Goal: Task Accomplishment & Management: Complete application form

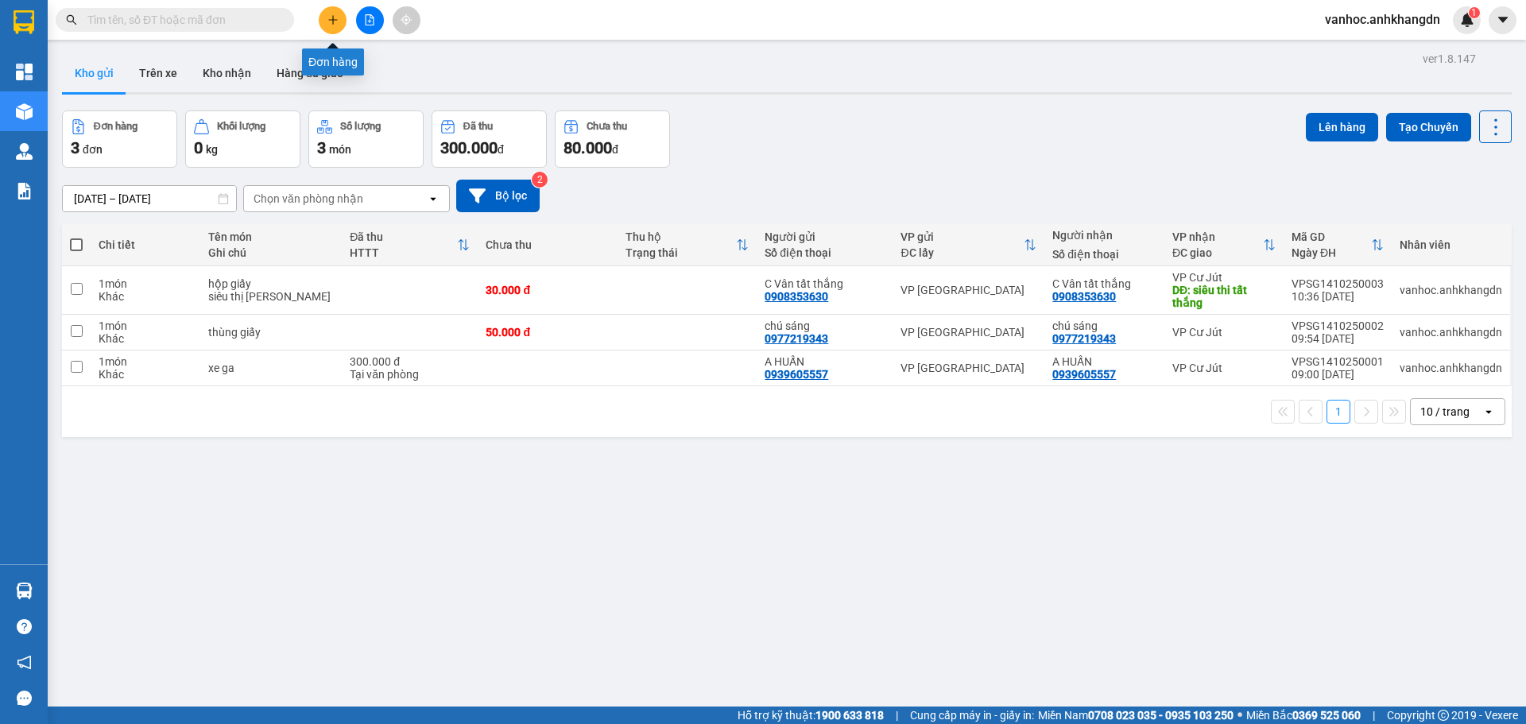
click at [336, 30] on button at bounding box center [333, 20] width 28 height 28
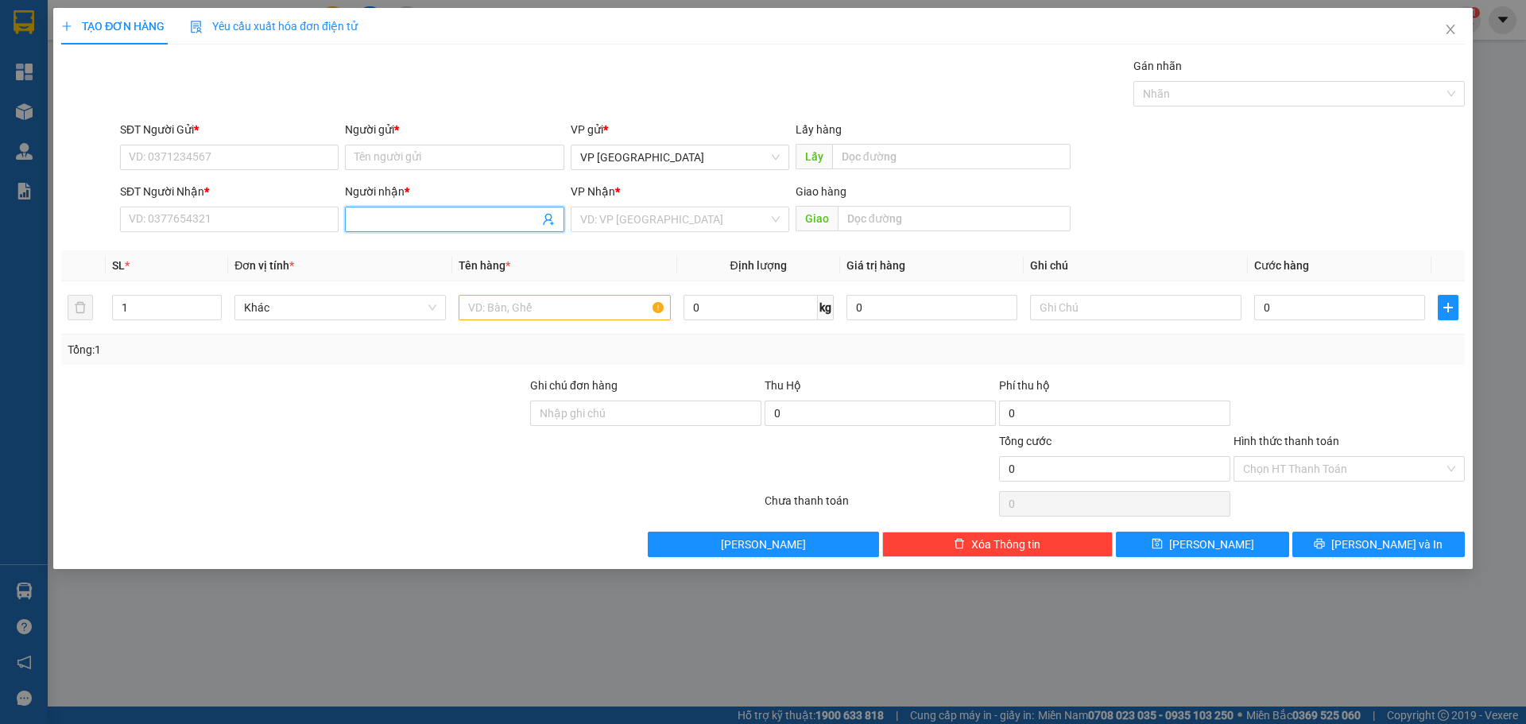
click at [366, 231] on span at bounding box center [454, 219] width 219 height 25
paste input "à"
type input "a hàoo"
click at [183, 231] on input "SĐT Người Nhận *" at bounding box center [229, 219] width 219 height 25
click at [200, 250] on div "0919481618 - [GEOGRAPHIC_DATA]" at bounding box center [230, 250] width 200 height 17
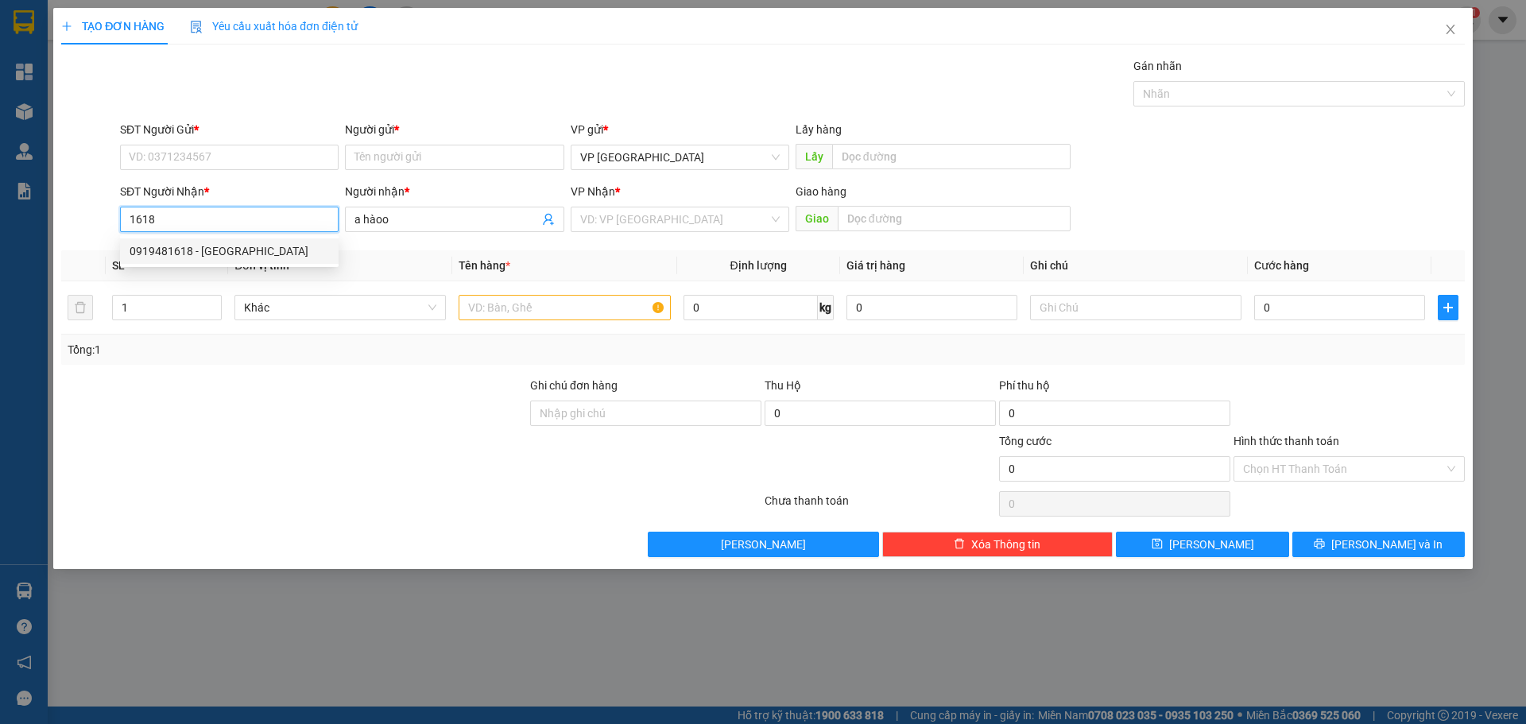
type input "0919481618"
type input "[PERSON_NAME]"
type input "240.000"
drag, startPoint x: 239, startPoint y: 220, endPoint x: 83, endPoint y: 212, distance: 156.0
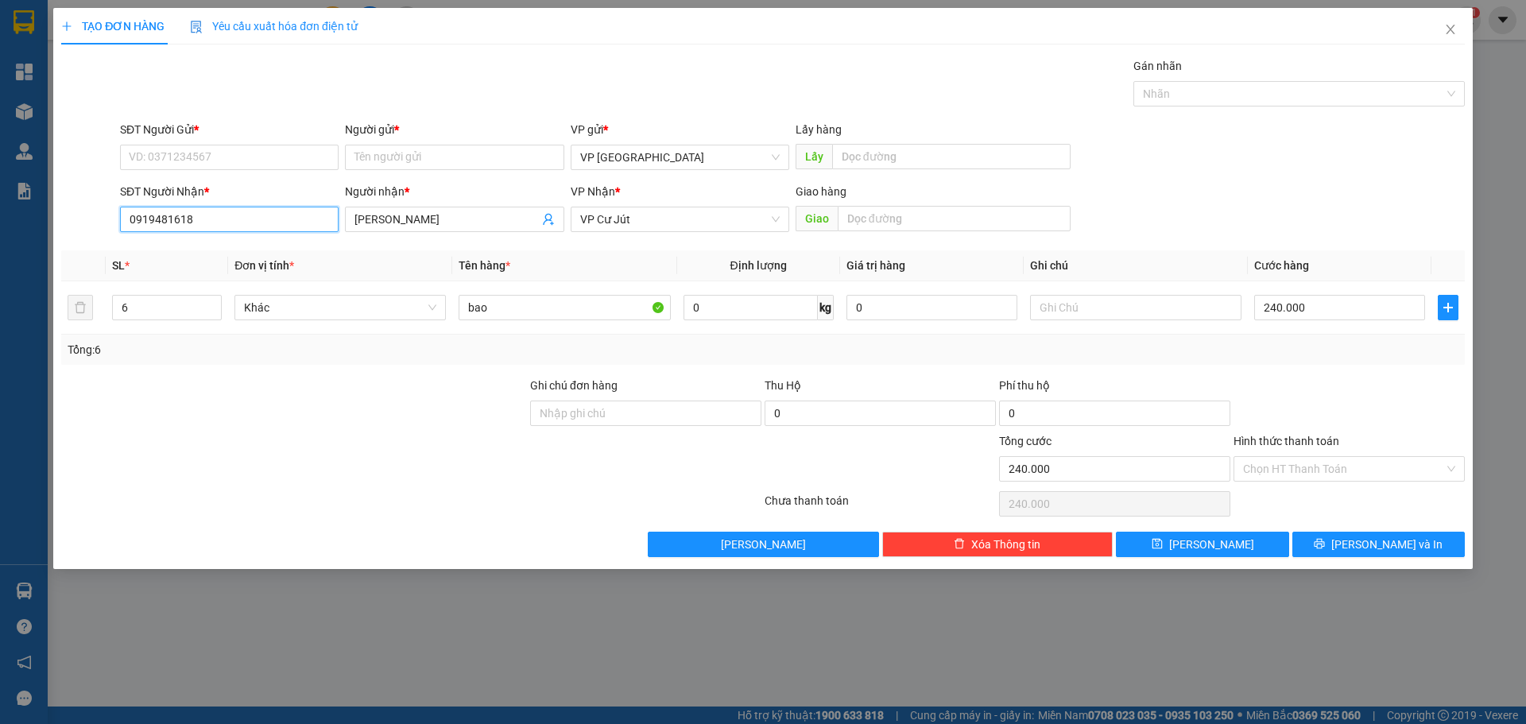
click at [83, 213] on div "SĐT Người Nhận * 0919481618 0919481618 Người nhận * [PERSON_NAME] VP Nhận * VP …" at bounding box center [763, 211] width 1407 height 56
type input "0919481618"
click at [188, 142] on div "SĐT Người Gửi *" at bounding box center [229, 133] width 219 height 24
click at [225, 161] on input "SĐT Người Gửi *" at bounding box center [229, 157] width 219 height 25
paste input "0919481618"
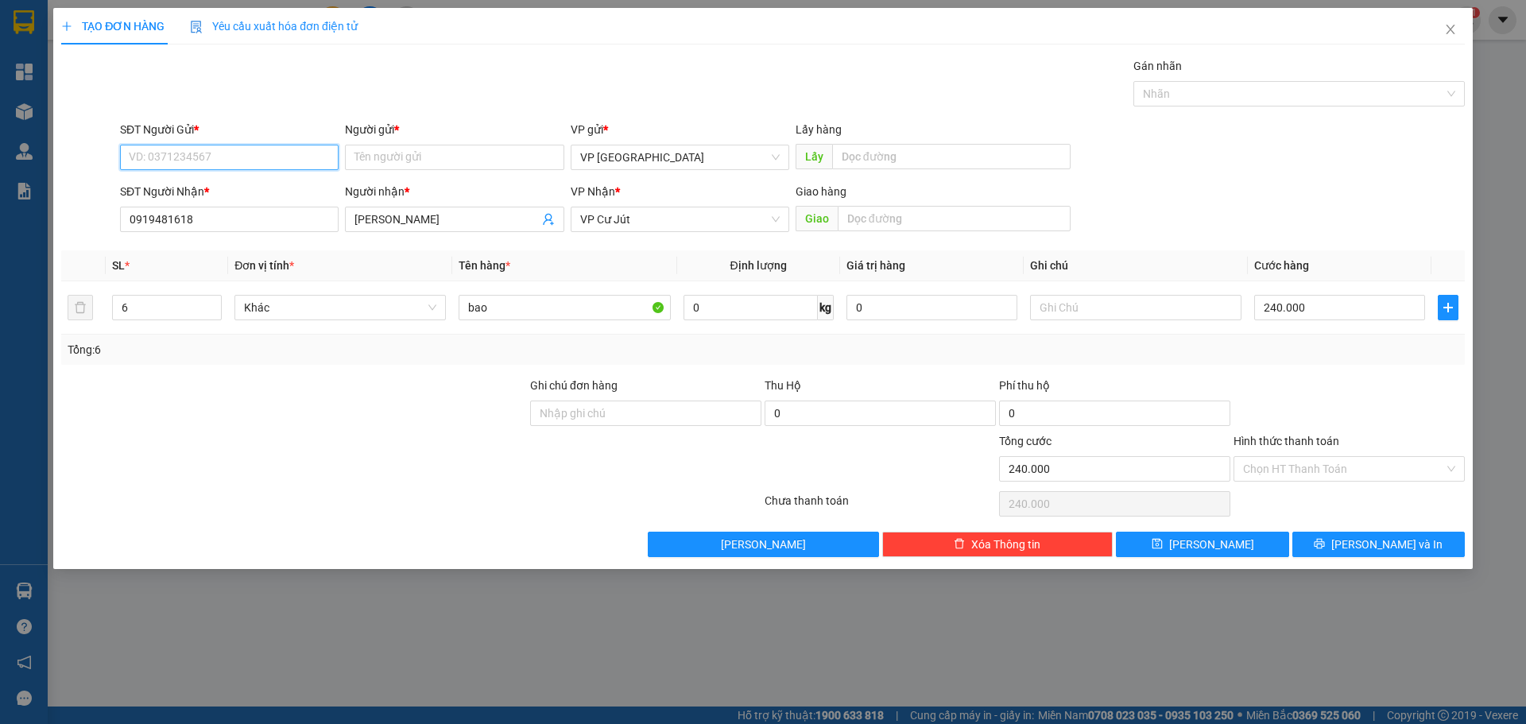
type input "0919481618"
click at [231, 197] on div "0919481618 - [GEOGRAPHIC_DATA]" at bounding box center [230, 188] width 200 height 17
type input "[PERSON_NAME]"
type input "0919481618"
click at [855, 221] on input "text" at bounding box center [954, 218] width 233 height 25
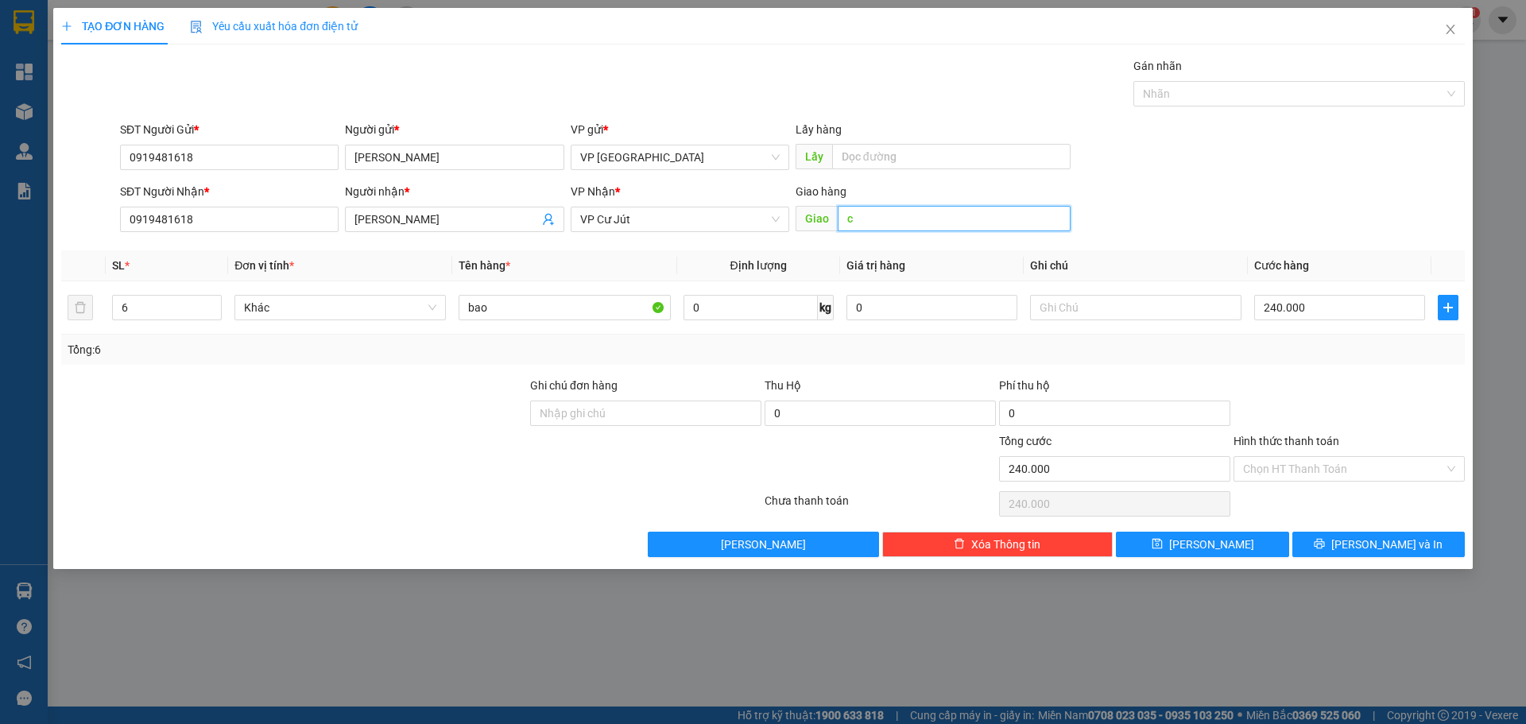
paste input "ầ"
paste input "ă"
paste input "ắ"
type input "cầu sắt"
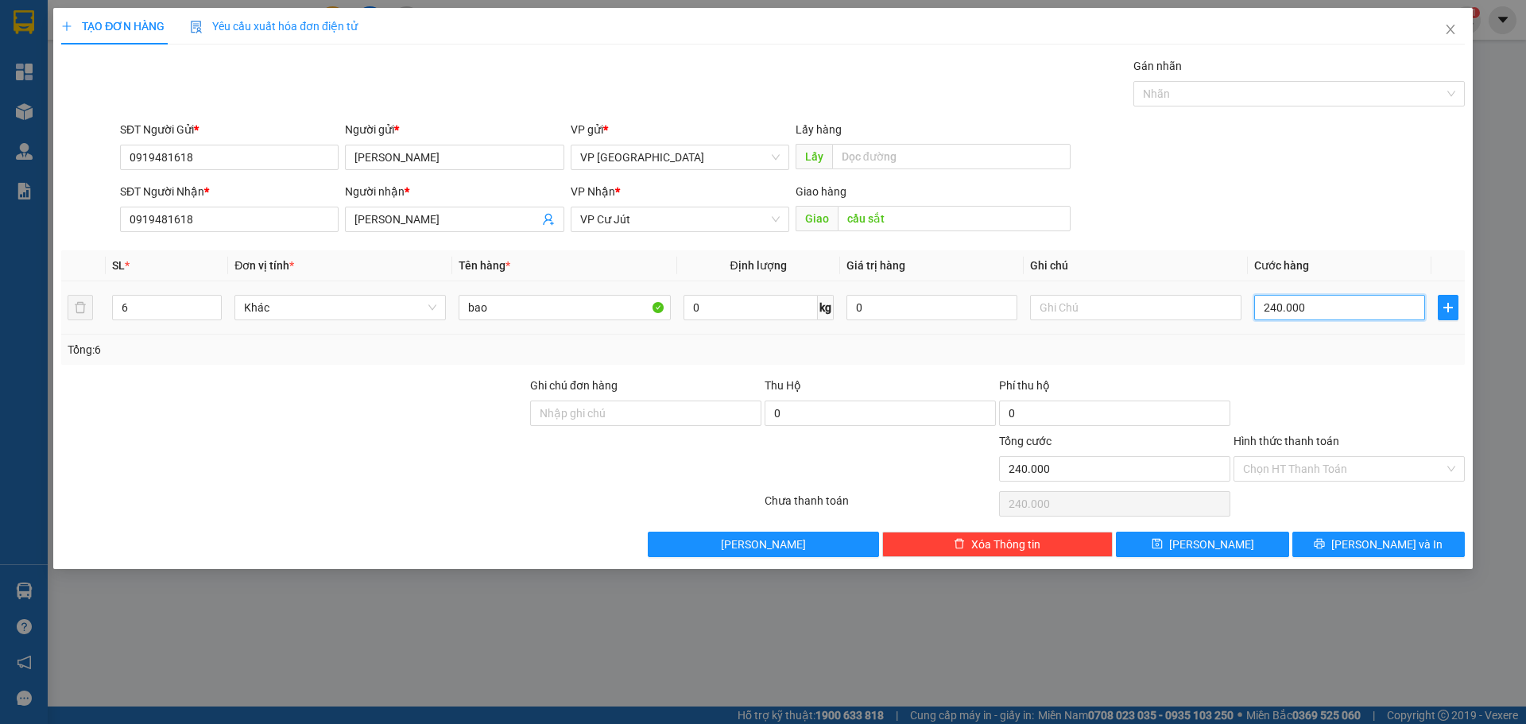
click at [1314, 304] on input "240.000" at bounding box center [1339, 307] width 171 height 25
click at [1351, 407] on div at bounding box center [1349, 405] width 235 height 56
click at [1328, 300] on input "240.000" at bounding box center [1339, 307] width 171 height 25
type input "1"
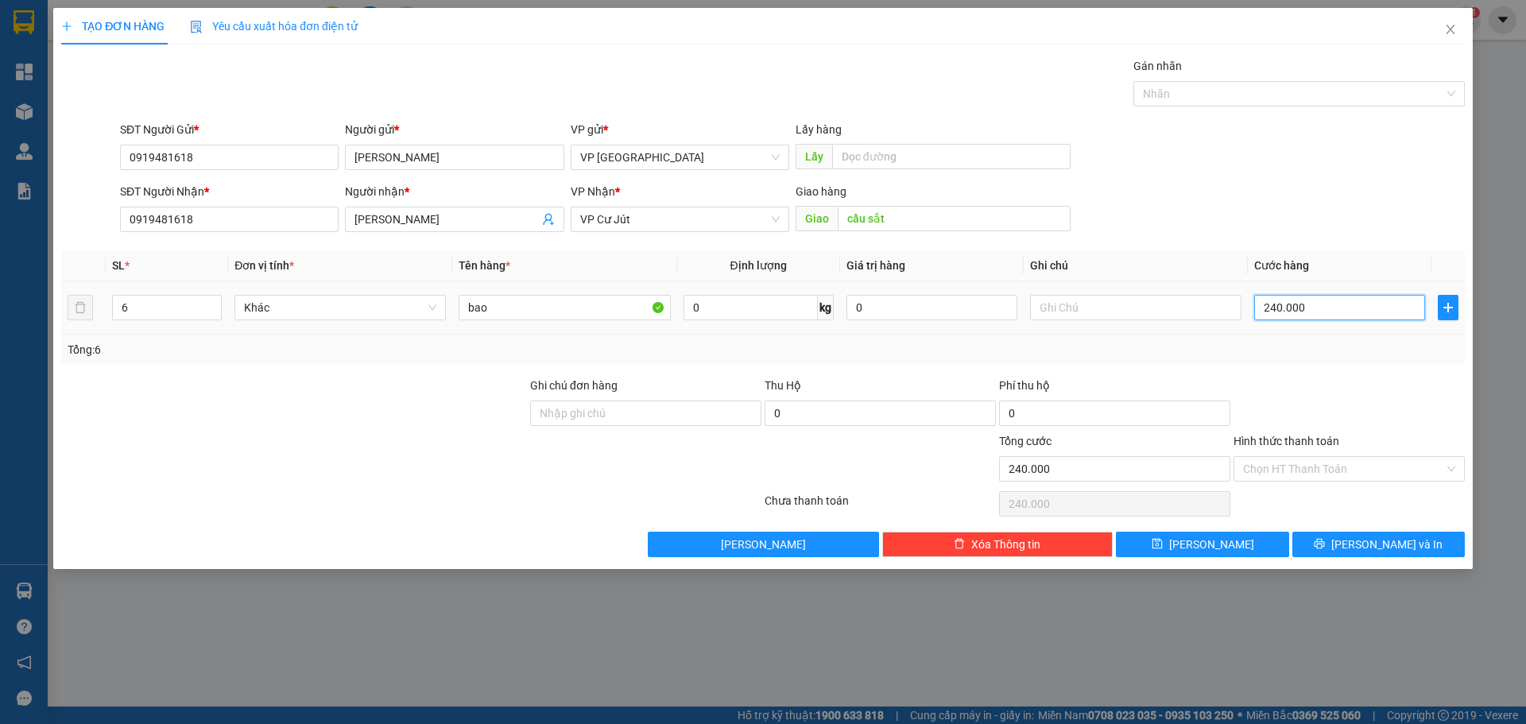
type input "1"
type input "18"
type input "180"
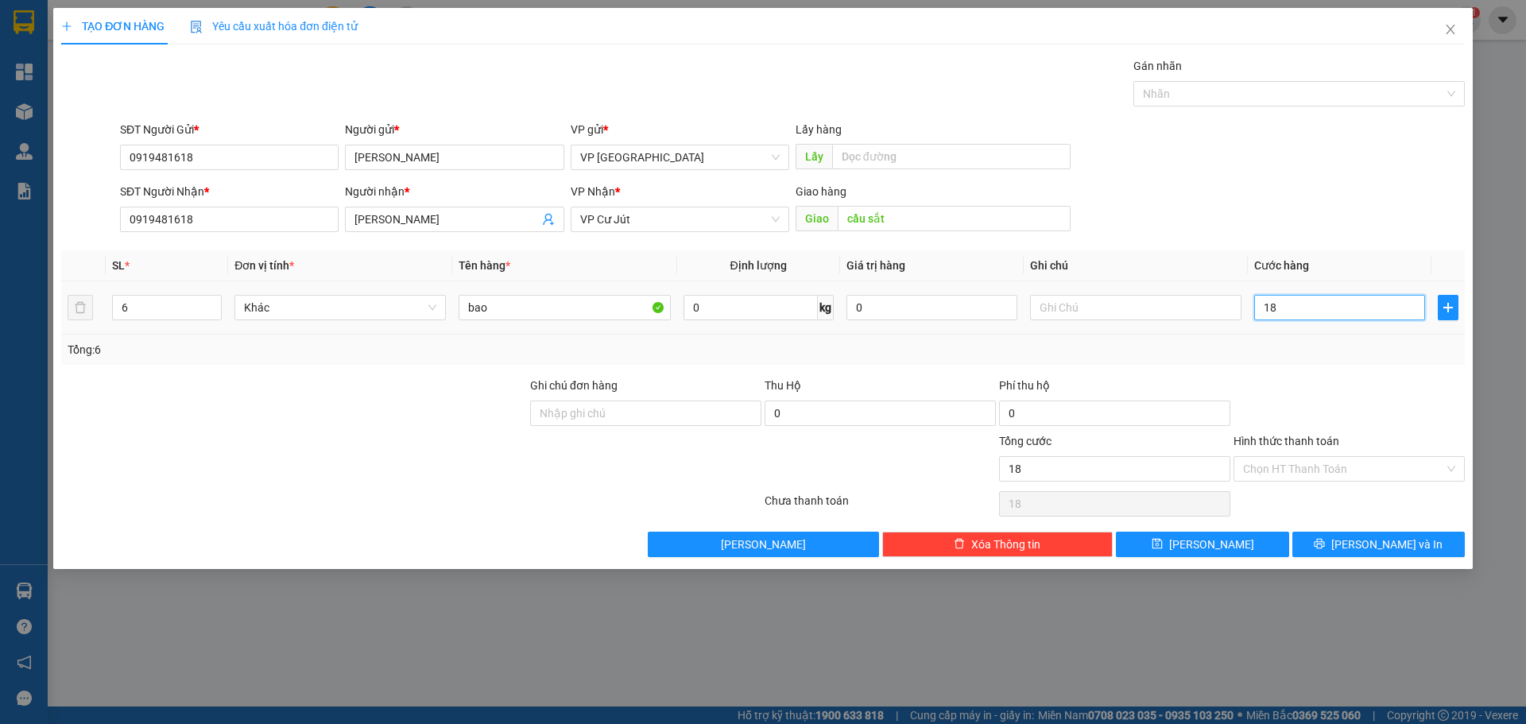
type input "180"
type input "1.800"
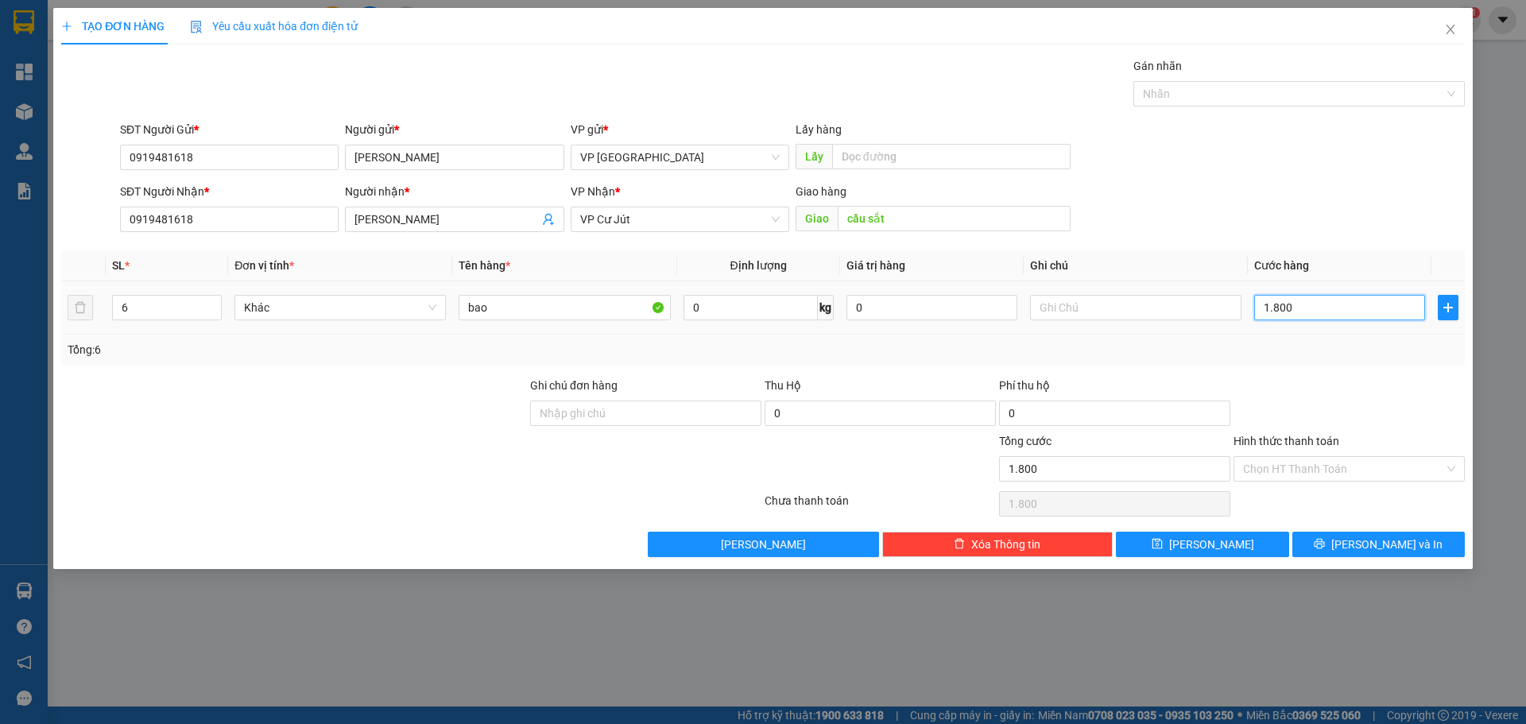
type input "18.000"
type input "180.000"
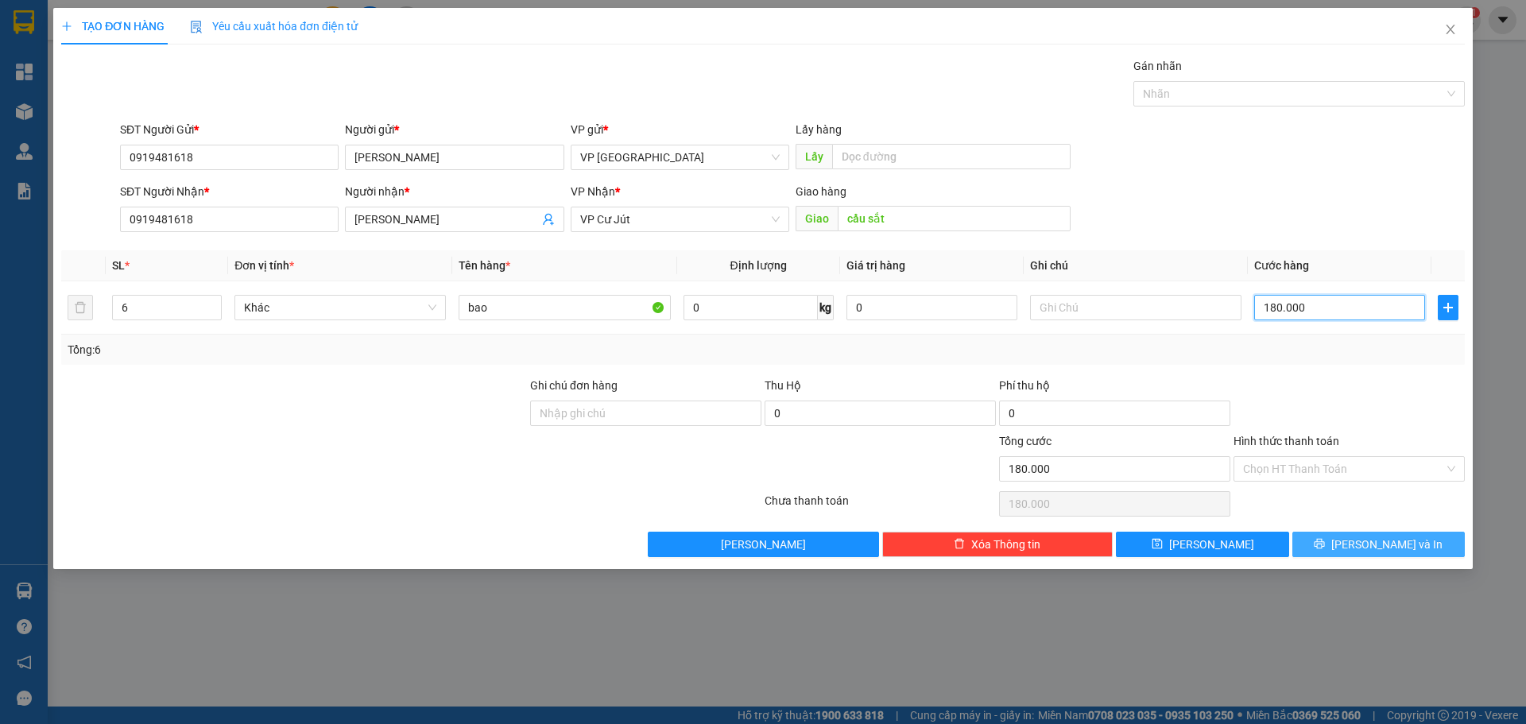
type input "180.000"
click at [1376, 537] on span "[PERSON_NAME] và In" at bounding box center [1387, 544] width 111 height 17
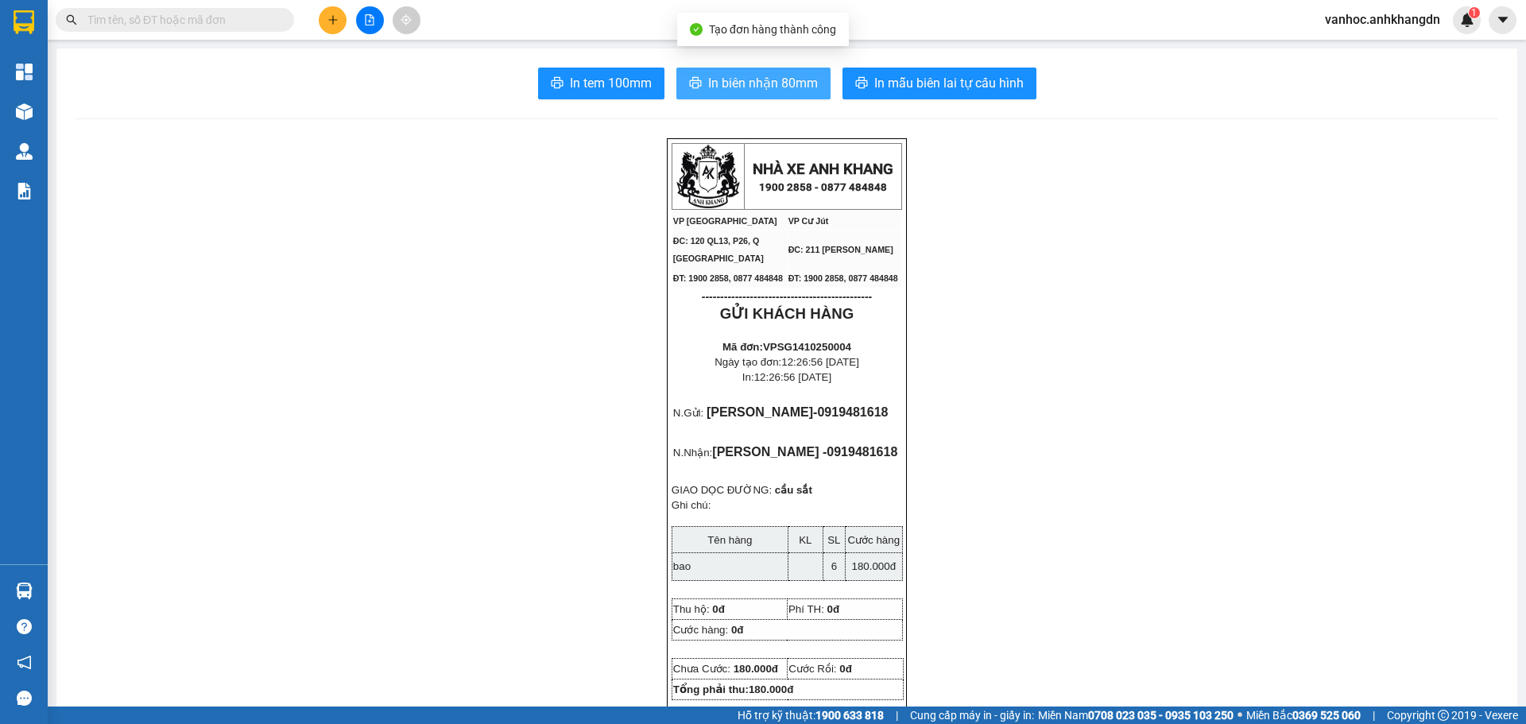
click at [760, 79] on span "In biên nhận 80mm" at bounding box center [763, 83] width 110 height 20
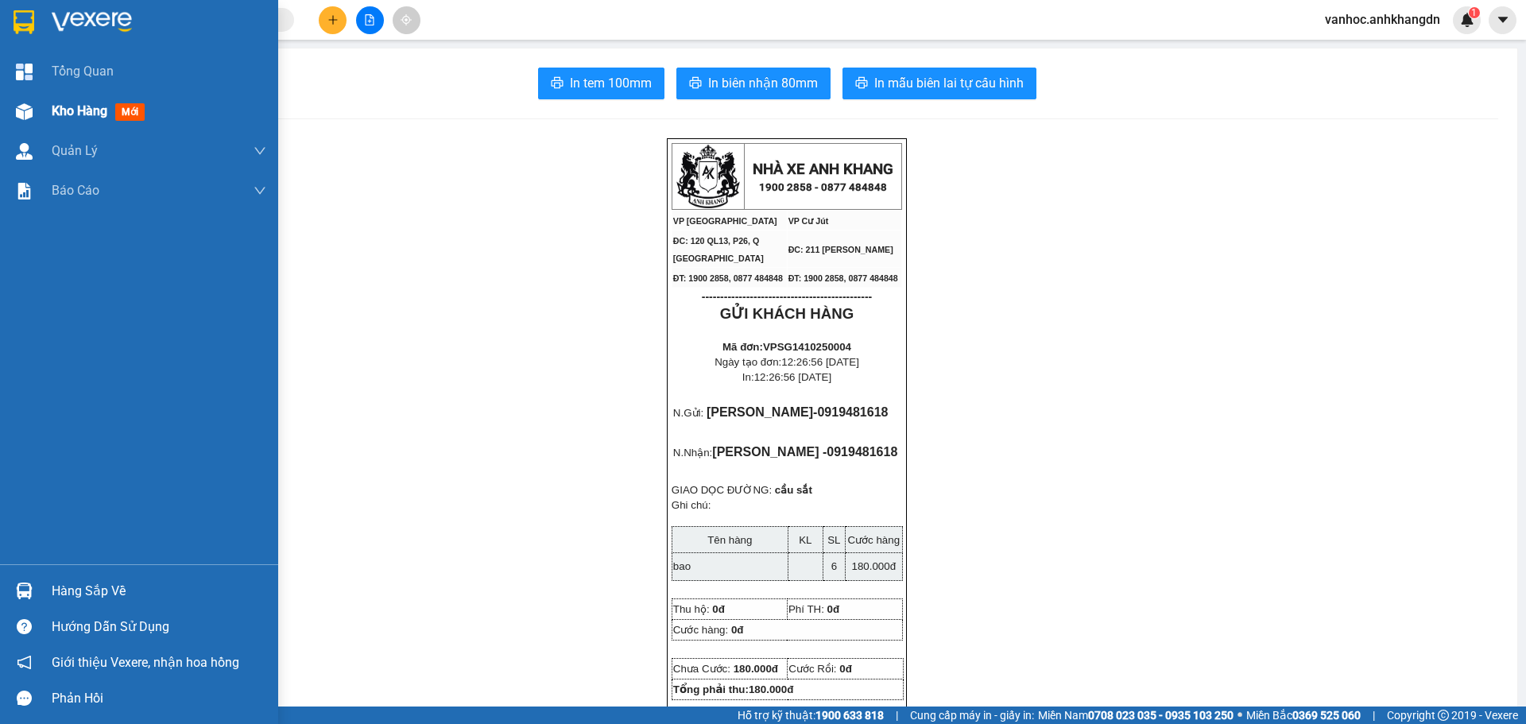
click at [67, 112] on span "Kho hàng" at bounding box center [80, 110] width 56 height 15
